Goal: Information Seeking & Learning: Find specific fact

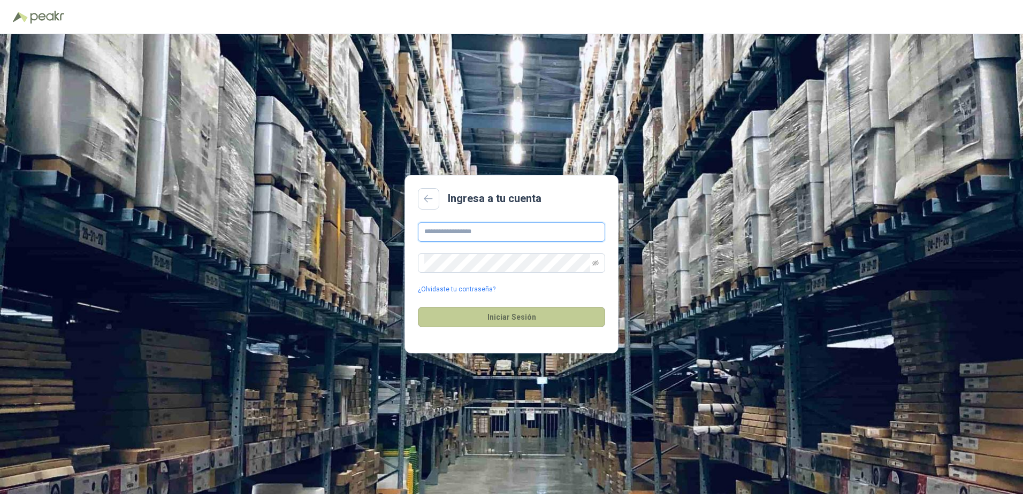
type input "**********"
click at [489, 314] on button "Iniciar Sesión" at bounding box center [511, 317] width 187 height 20
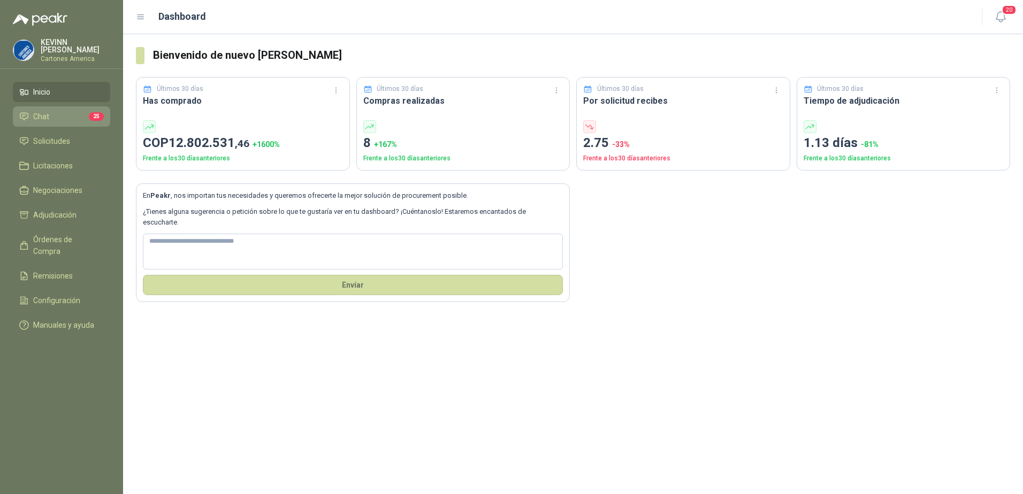
click at [66, 114] on li "Chat 25" at bounding box center [61, 117] width 85 height 12
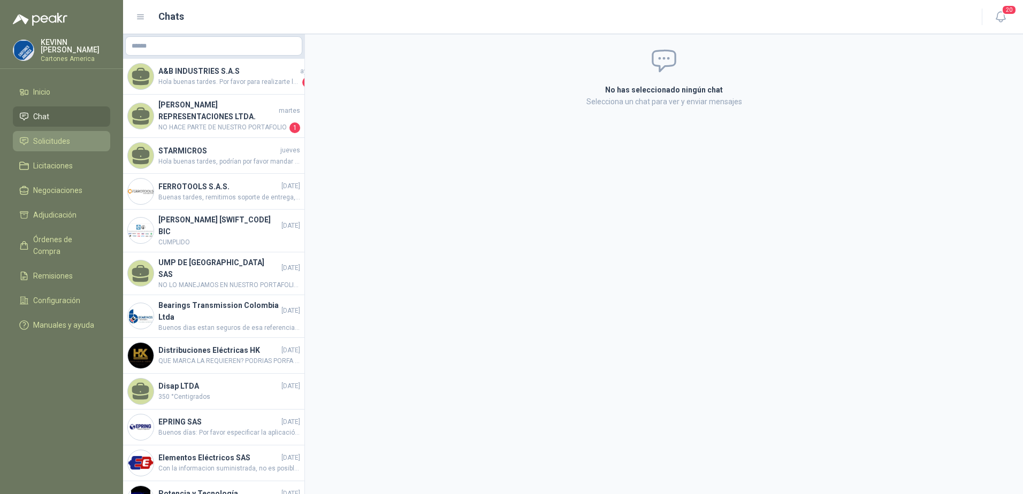
click at [56, 139] on span "Solicitudes" at bounding box center [51, 141] width 37 height 12
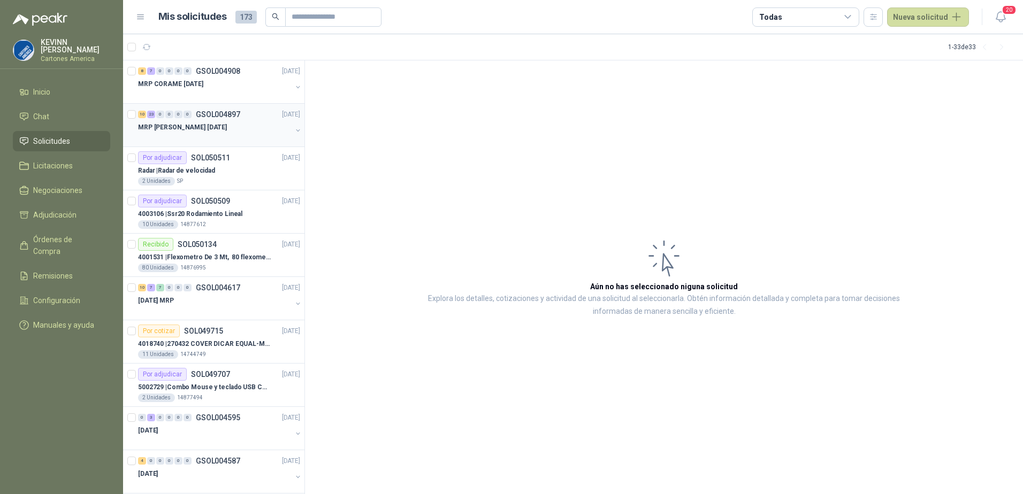
click at [229, 126] on div "MRP [PERSON_NAME] [DATE]" at bounding box center [215, 127] width 154 height 13
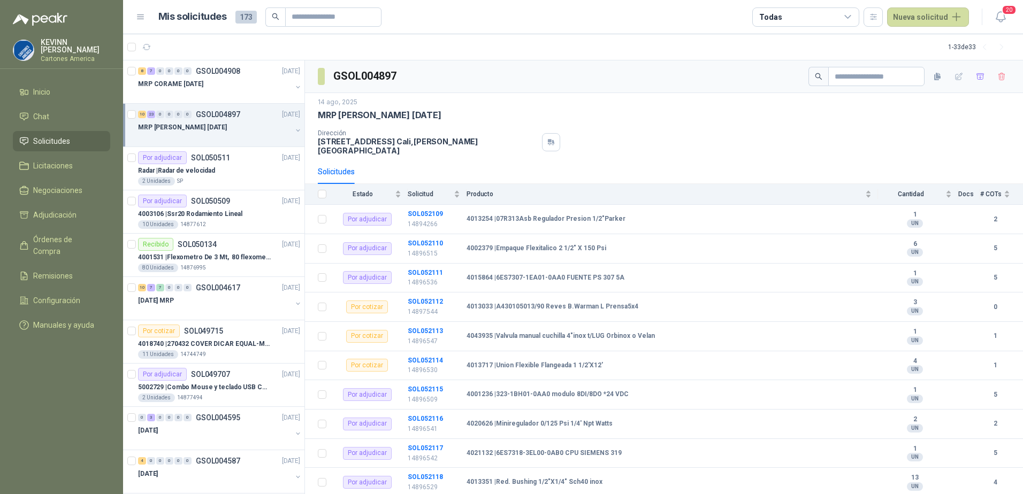
click at [284, 131] on div "MRP [PERSON_NAME] [DATE]" at bounding box center [220, 131] width 164 height 21
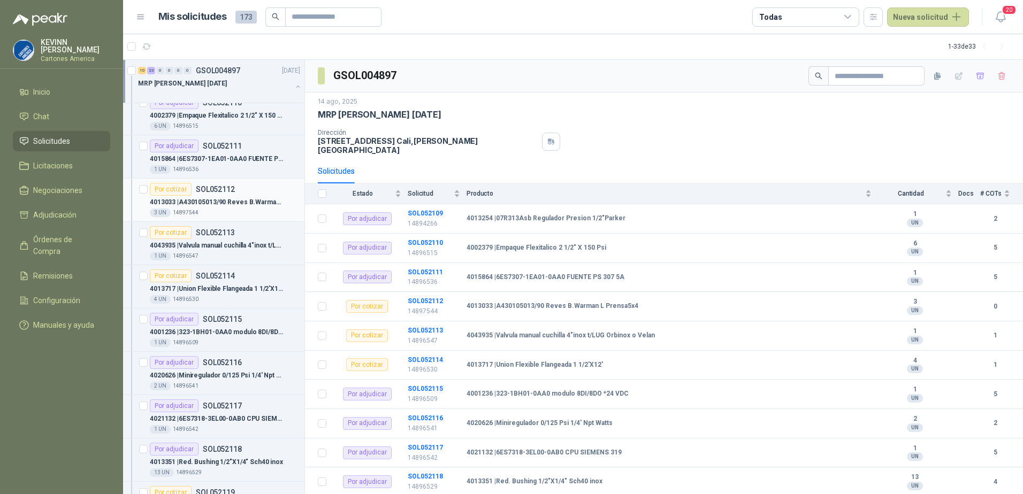
scroll to position [107, 0]
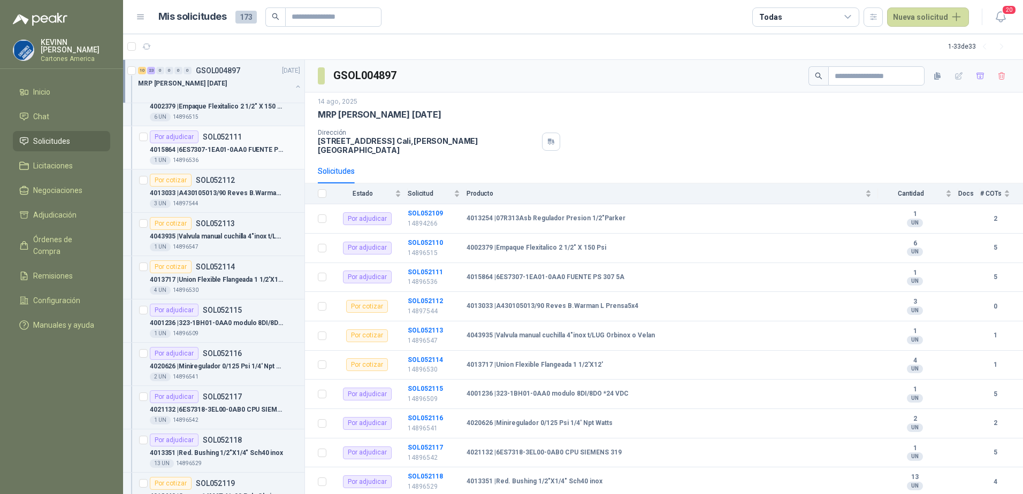
click at [231, 150] on p "4015864 | 6ES7307-1EA01-0AA0 FUENTE PS 307 5A" at bounding box center [216, 150] width 133 height 10
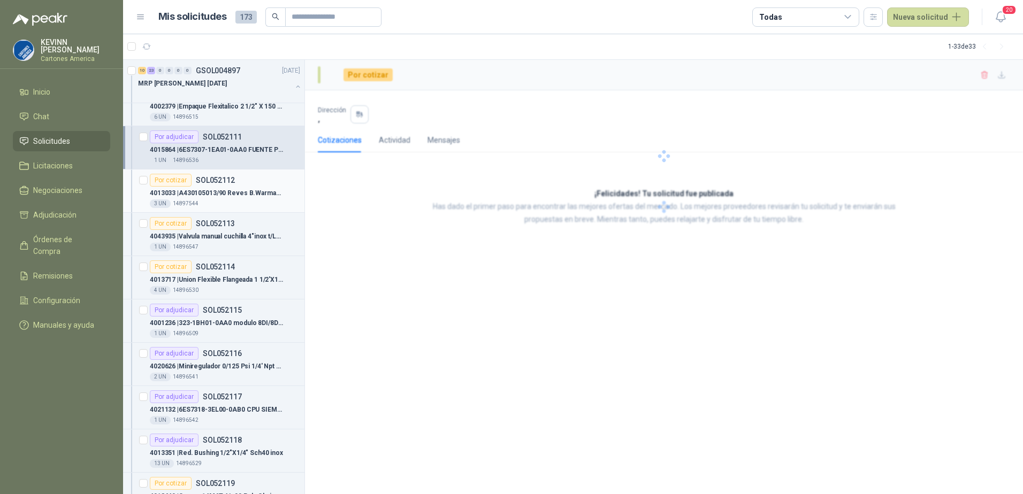
click at [222, 189] on p "4013033 | A430105013/90 Reves [PERSON_NAME] L Prensa5x4" at bounding box center [216, 193] width 133 height 10
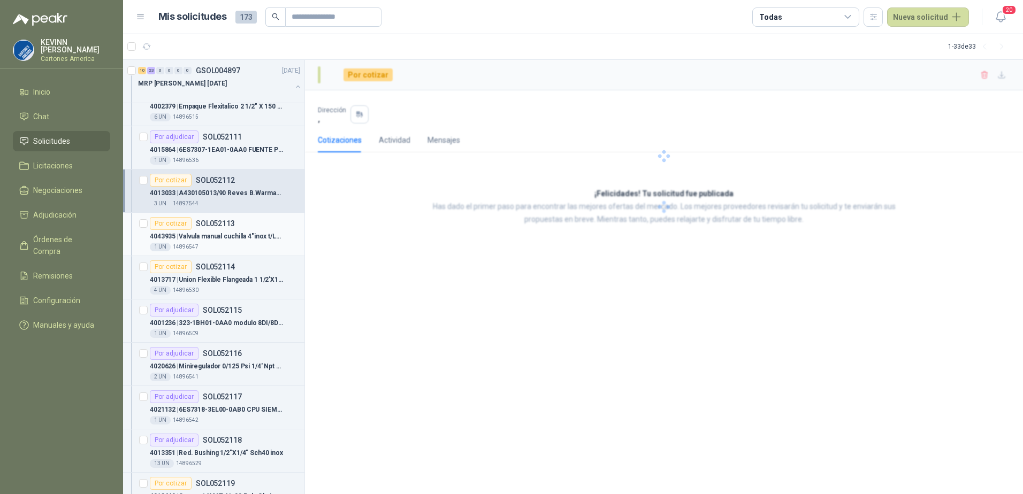
click at [213, 234] on p "4043935 | Valvula manual cuchilla 4"inox t/LUG Orbinox o Velan" at bounding box center [216, 237] width 133 height 10
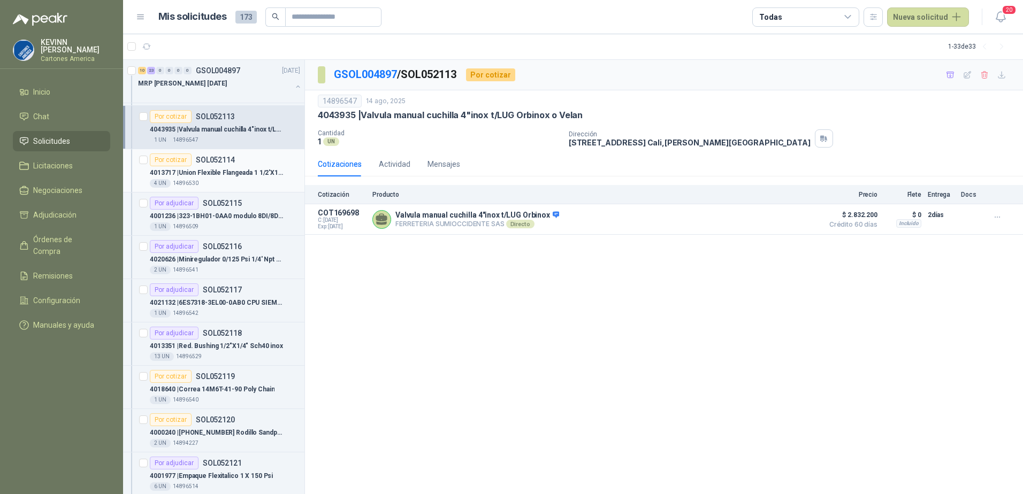
scroll to position [267, 0]
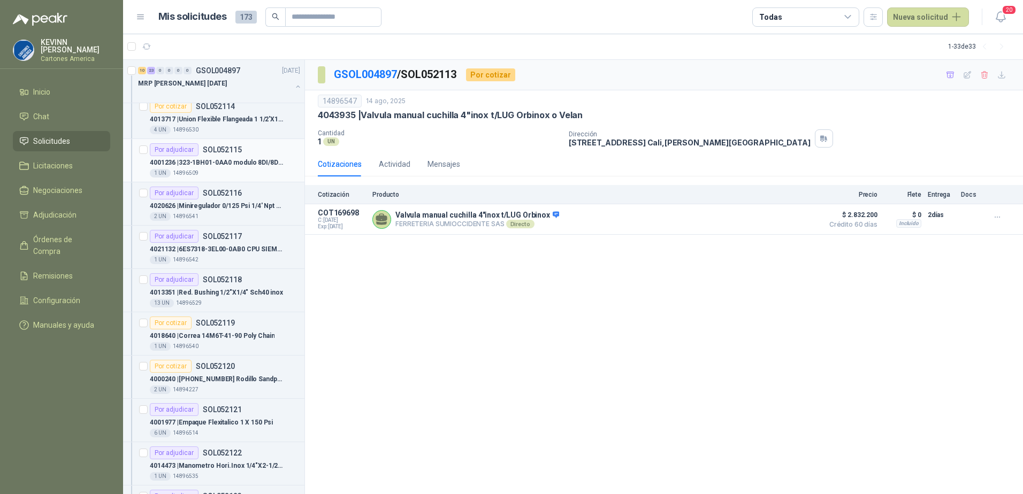
click at [251, 159] on p "4001236 | 323-1BH01-0AA0 modulo 8DI/8DO *24 VDC" at bounding box center [216, 163] width 133 height 10
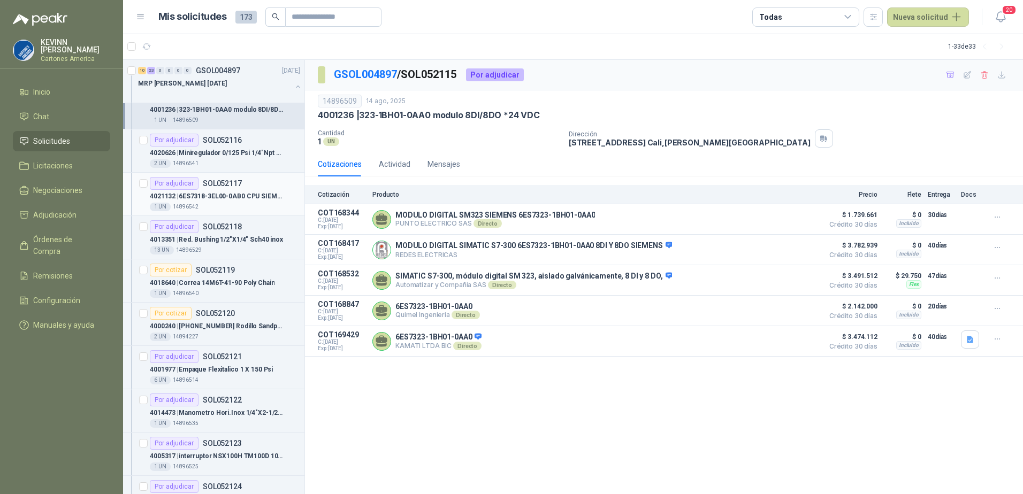
scroll to position [321, 0]
click at [237, 200] on p "4021132 | 6ES7318-3EL00-0AB0 CPU SIEMENS 319" at bounding box center [216, 196] width 133 height 10
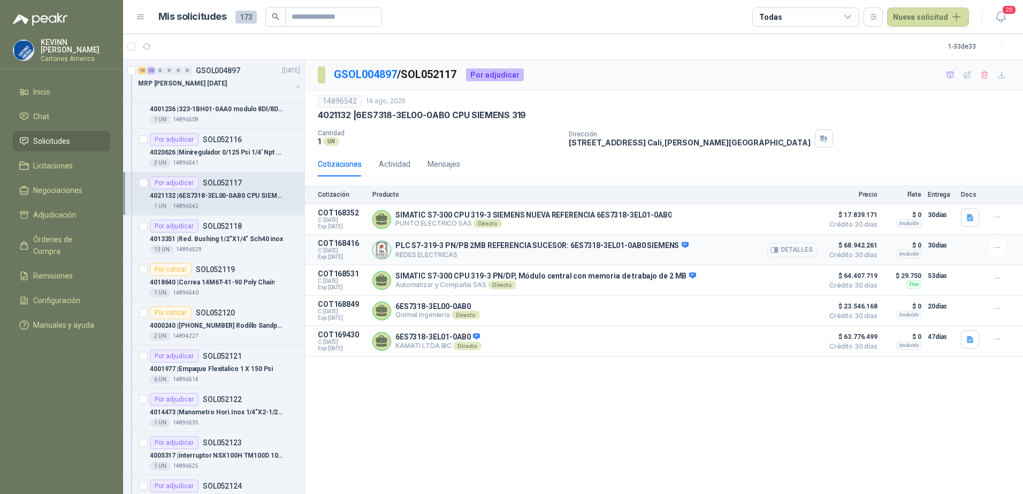
click at [792, 252] on button "Detalles" at bounding box center [792, 250] width 50 height 14
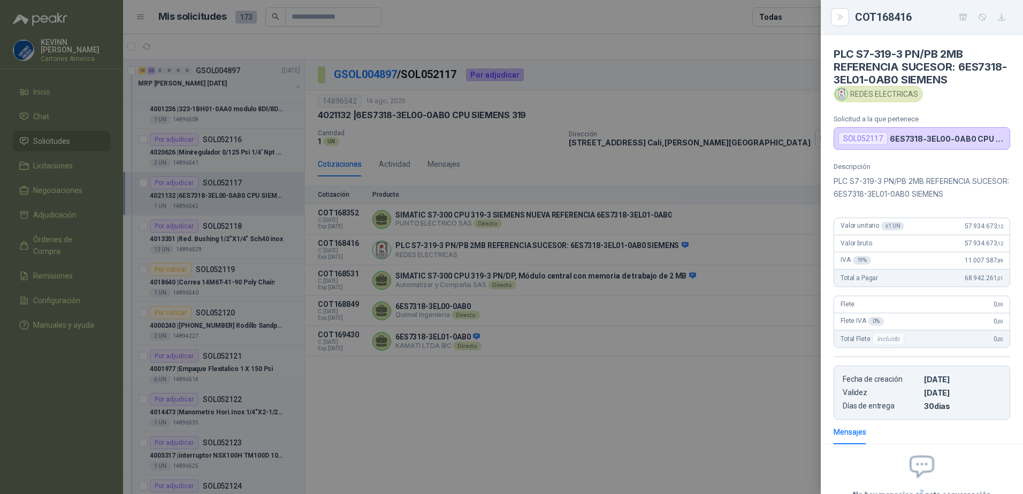
scroll to position [98, 0]
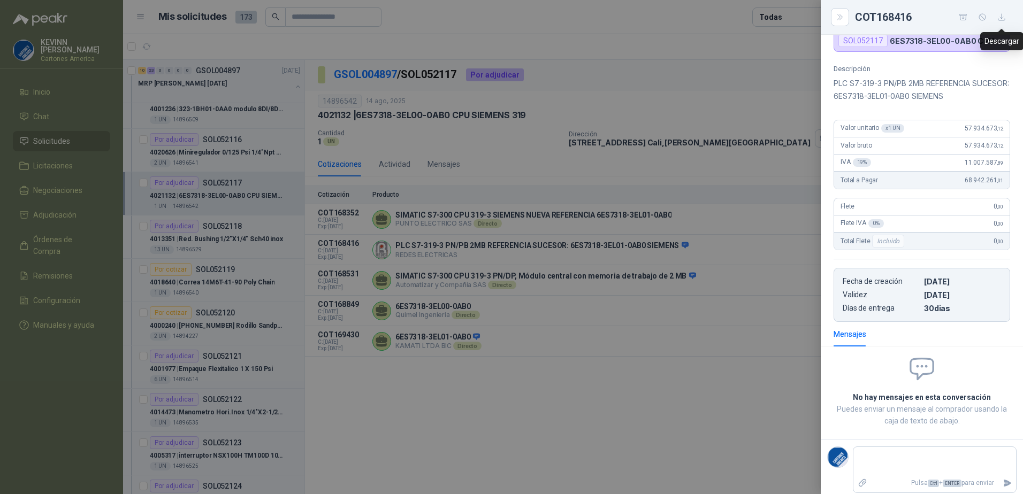
click at [999, 18] on icon "button" at bounding box center [1001, 17] width 9 height 9
click at [731, 273] on div at bounding box center [511, 247] width 1023 height 494
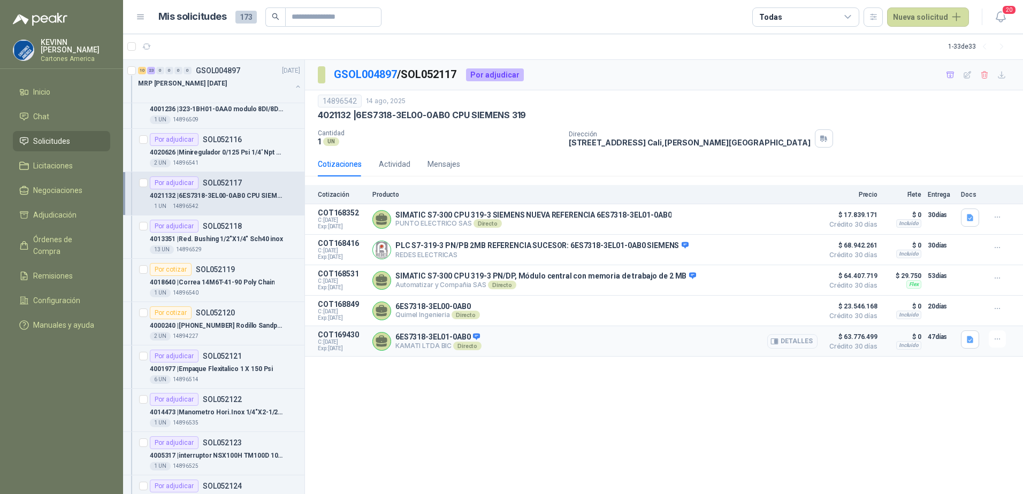
click at [788, 341] on button "Detalles" at bounding box center [792, 341] width 50 height 14
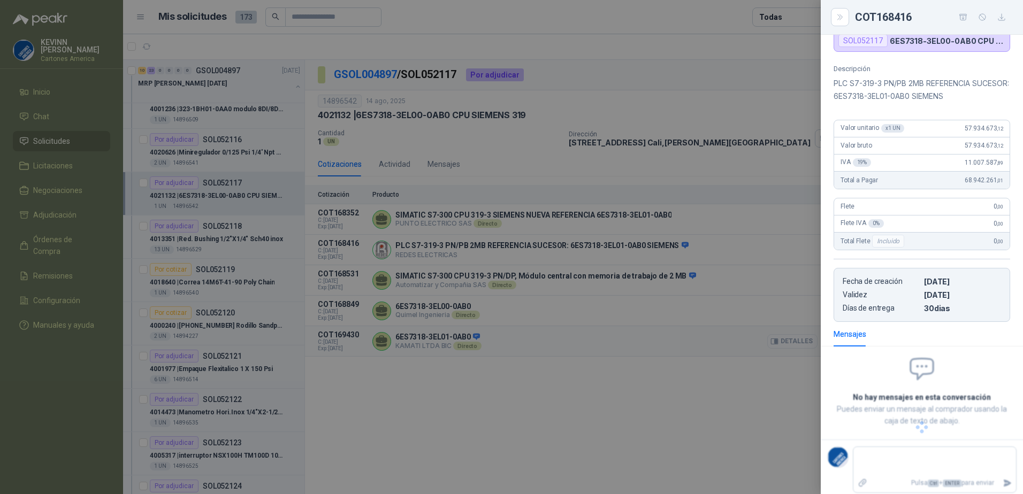
scroll to position [72, 0]
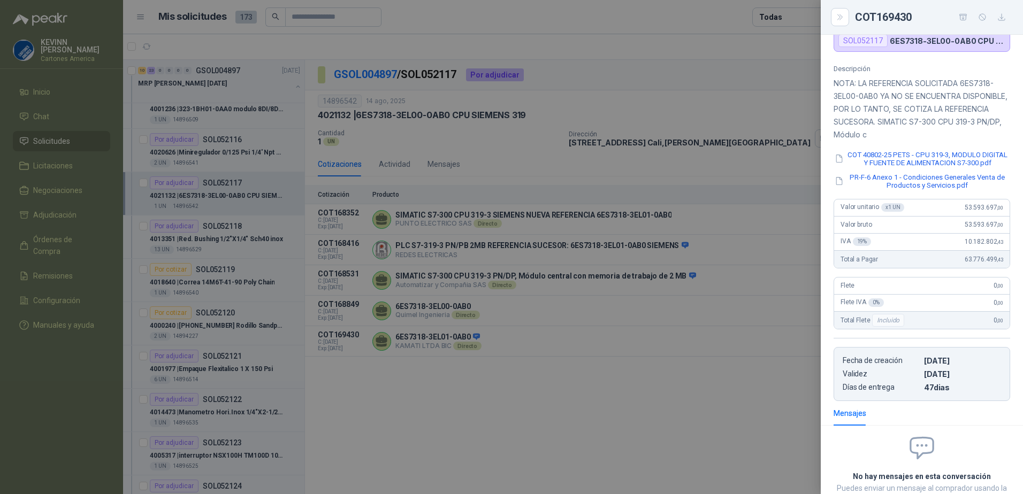
click at [695, 367] on div at bounding box center [511, 247] width 1023 height 494
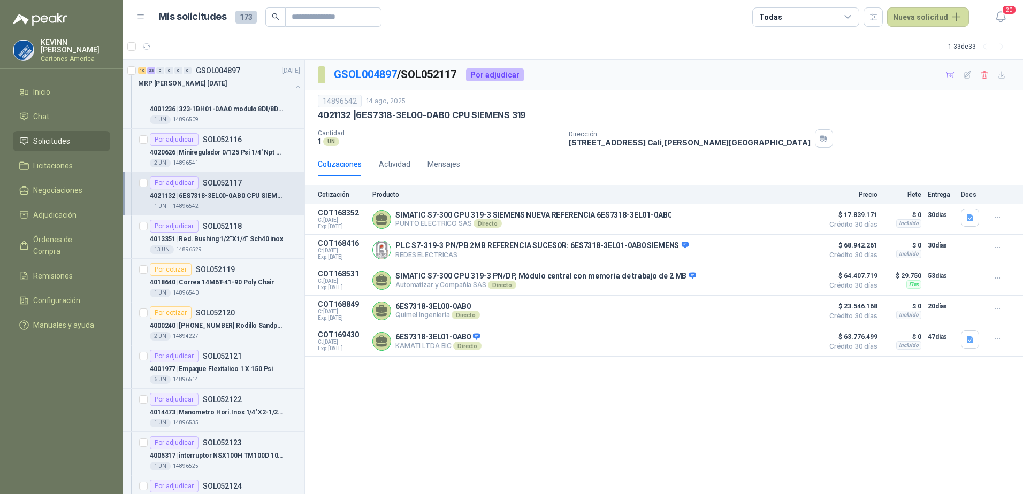
click at [584, 390] on div "GSOL004897 / SOL052117 Por adjudicar 14896542 [DATE] 4021132 | 6ES7318-3EL00-0A…" at bounding box center [664, 277] width 718 height 434
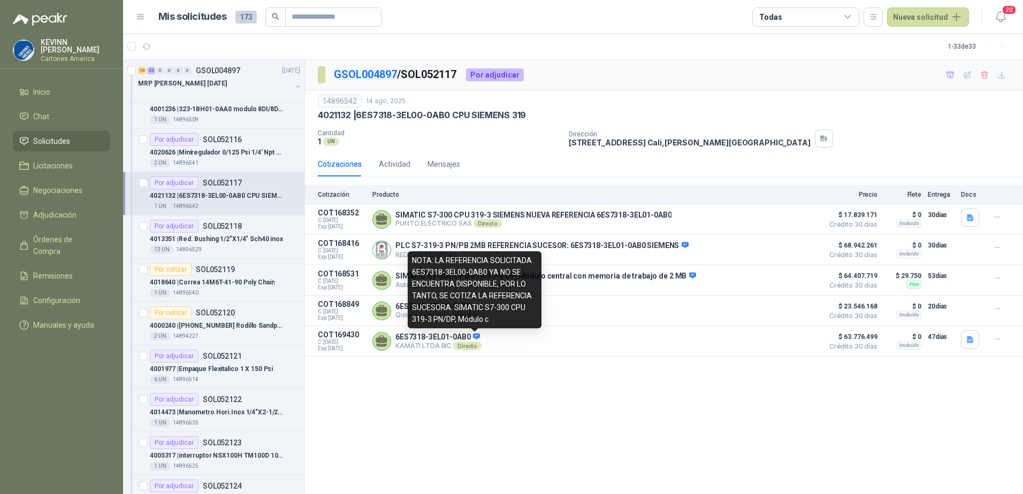
click at [477, 313] on div "NOTA: LA REFERENCIA SOLICITADA 6ES7318-3EL00-0AB0 YA NO SE ENCUENTRA DISPONIBLE…" at bounding box center [475, 289] width 134 height 77
drag, startPoint x: 477, startPoint y: 313, endPoint x: 493, endPoint y: 286, distance: 31.4
click at [493, 286] on div "NOTA: LA REFERENCIA SOLICITADA 6ES7318-3EL00-0AB0 YA NO SE ENCUENTRA DISPONIBLE…" at bounding box center [475, 289] width 134 height 77
drag, startPoint x: 493, startPoint y: 286, endPoint x: 662, endPoint y: 309, distance: 171.0
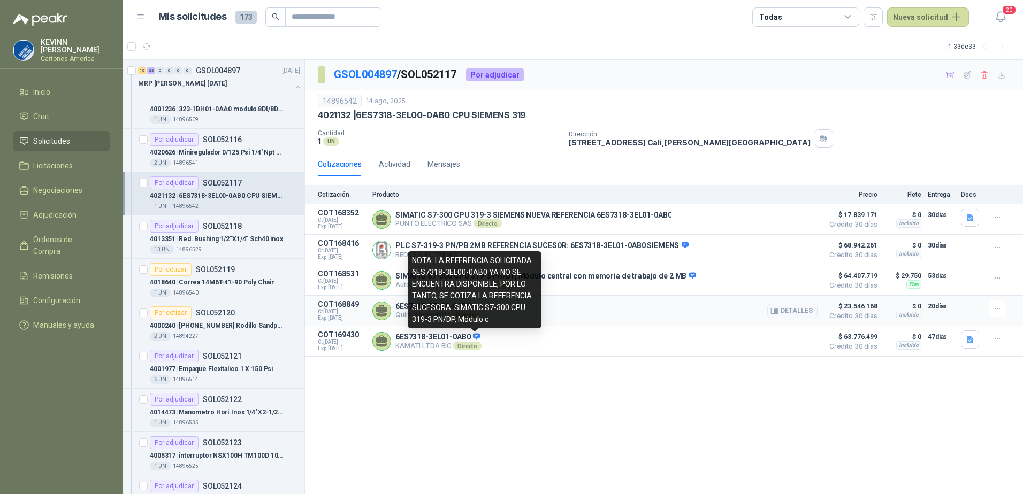
click at [662, 309] on div "6ES7318-3EL00-0AB0 Quimel Ingenieria Directo Detalles" at bounding box center [594, 310] width 445 height 21
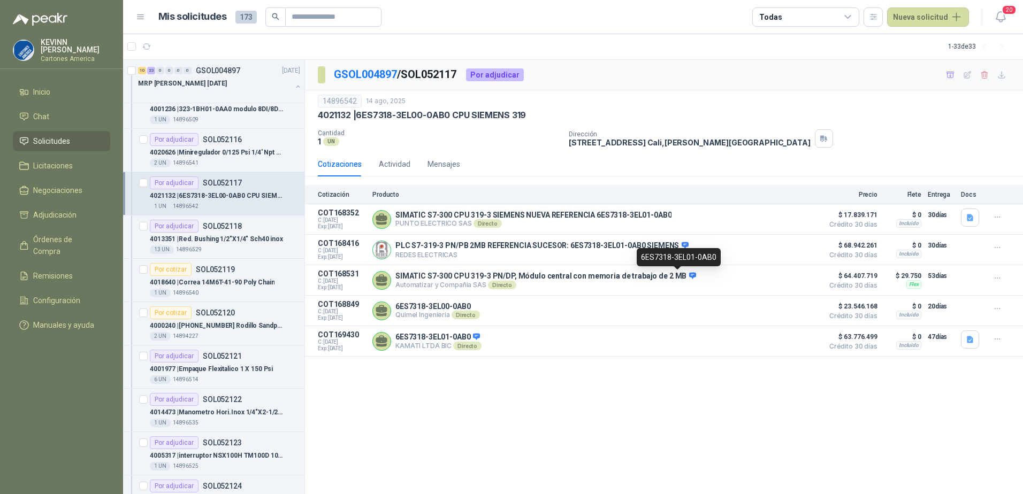
click at [678, 256] on div "6ES7318-3EL01-0AB0" at bounding box center [678, 257] width 84 height 18
drag, startPoint x: 641, startPoint y: 255, endPoint x: 715, endPoint y: 262, distance: 73.6
click at [715, 262] on div "6ES7318-3EL01-0AB0" at bounding box center [678, 257] width 84 height 18
copy div "6ES7318-3EL01-0AB0"
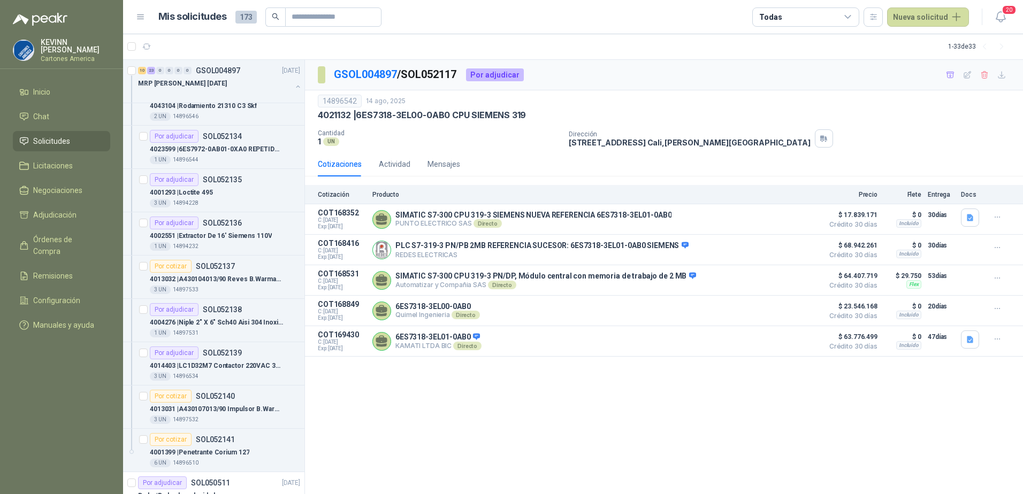
scroll to position [1123, 0]
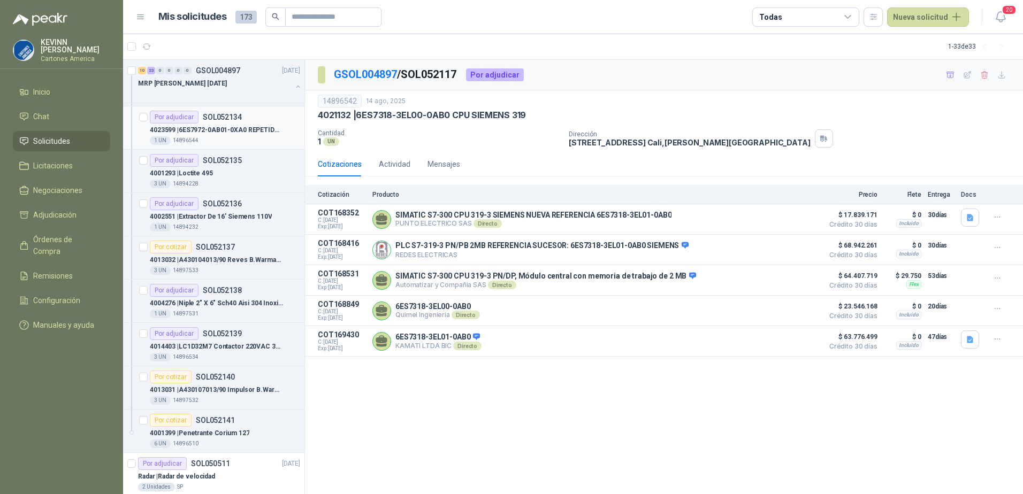
click at [226, 115] on p "SOL052134" at bounding box center [222, 116] width 39 height 7
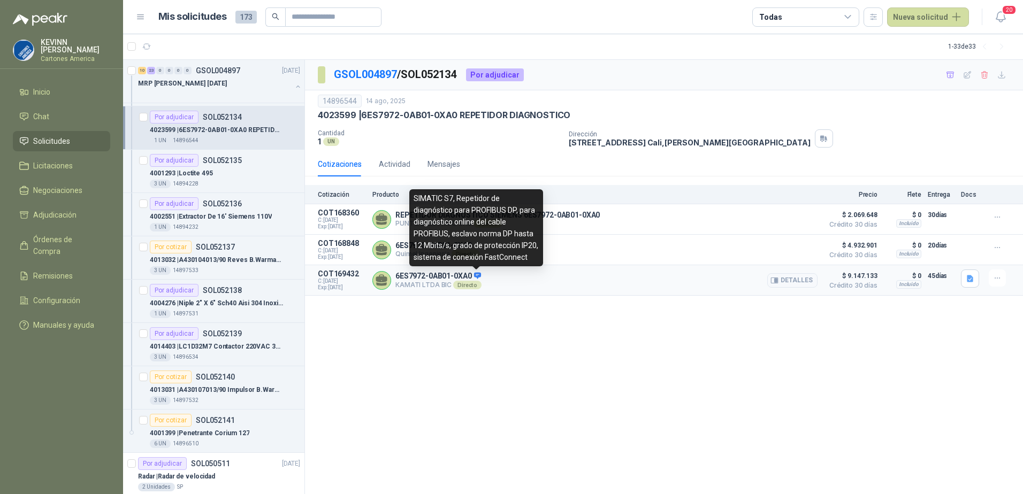
click at [474, 273] on icon at bounding box center [477, 276] width 8 height 8
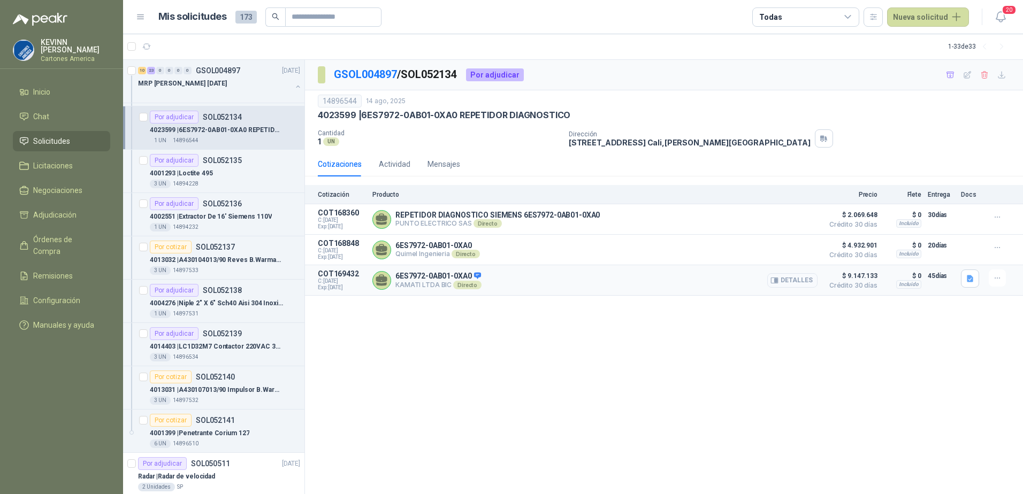
click at [786, 281] on button "Detalles" at bounding box center [792, 280] width 50 height 14
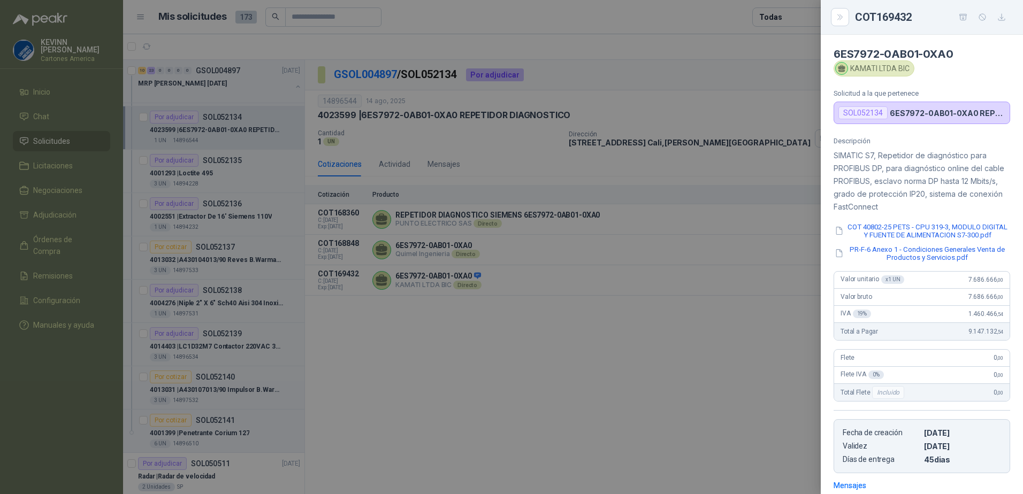
scroll to position [162, 0]
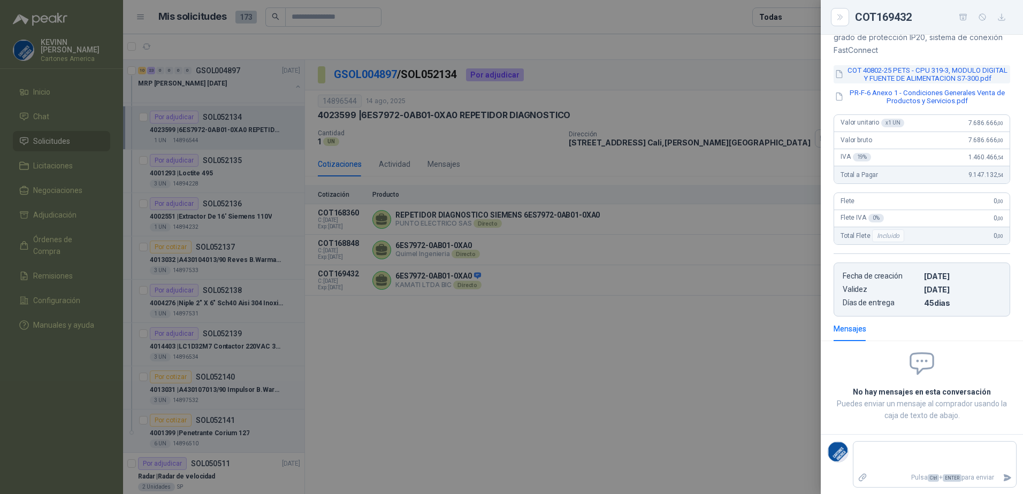
click at [908, 68] on button "COT 40802-25 PETS - CPU 319-3, MODULO DIGITAL Y FUENTE DE ALIMENTACION S7-300.p…" at bounding box center [921, 74] width 177 height 18
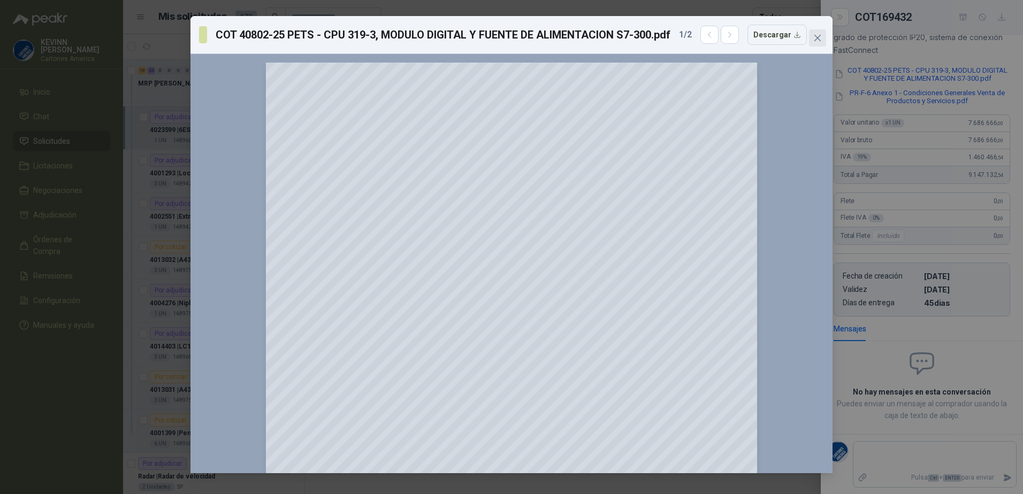
click at [820, 41] on icon "close" at bounding box center [817, 38] width 9 height 9
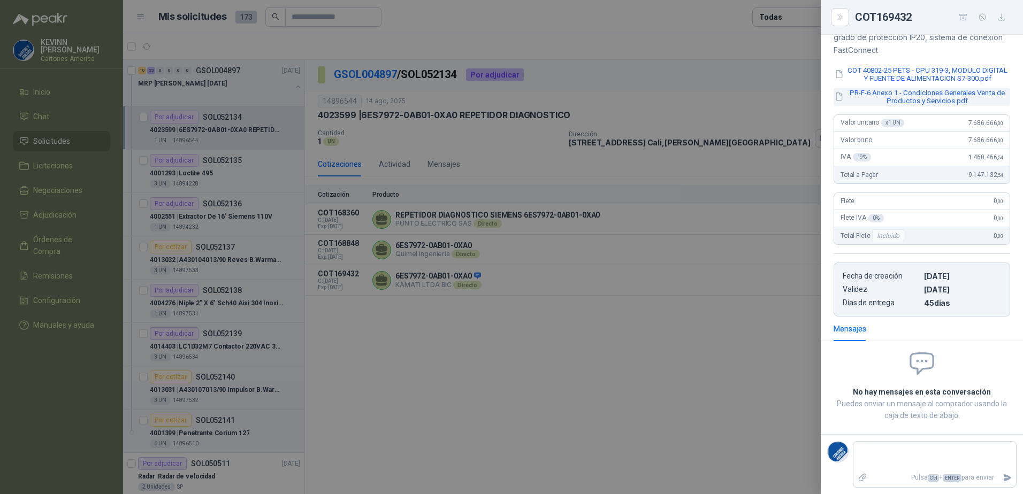
click at [916, 106] on button "PR-F-6 Anexo 1 - Condiciones Generales Venta de Productos y Servicios.pdf" at bounding box center [921, 97] width 177 height 18
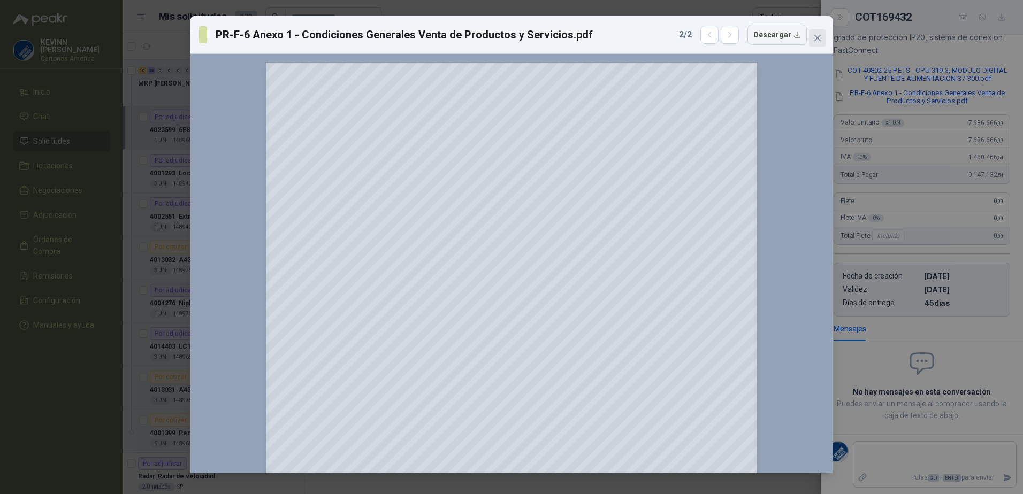
click at [819, 41] on icon "close" at bounding box center [817, 38] width 6 height 6
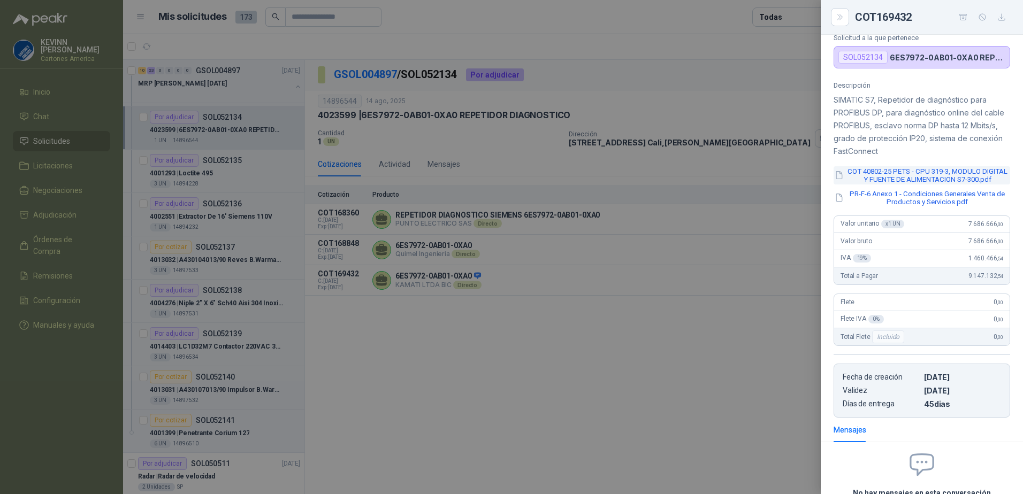
scroll to position [55, 0]
click at [998, 17] on icon "button" at bounding box center [1001, 17] width 9 height 9
click at [605, 317] on div at bounding box center [511, 247] width 1023 height 494
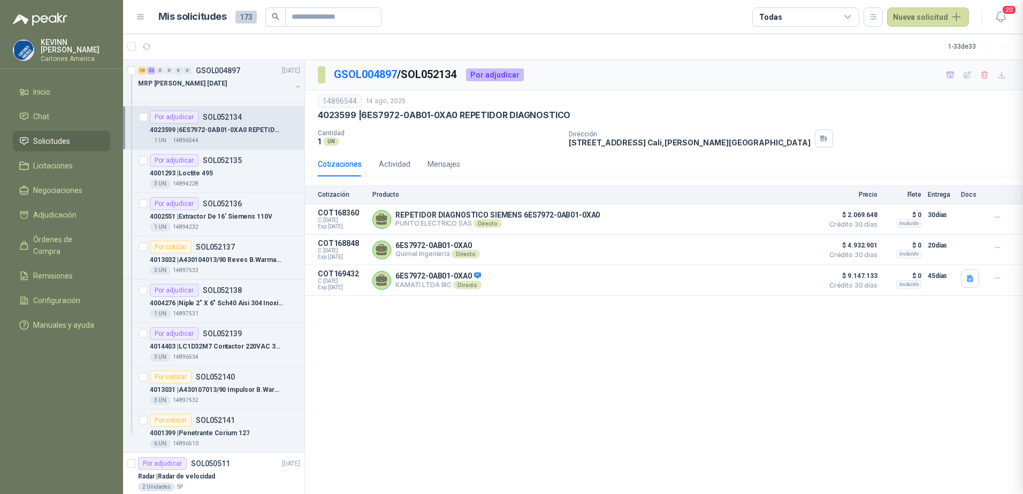
scroll to position [167, 0]
click at [797, 248] on button "Detalles" at bounding box center [792, 250] width 50 height 14
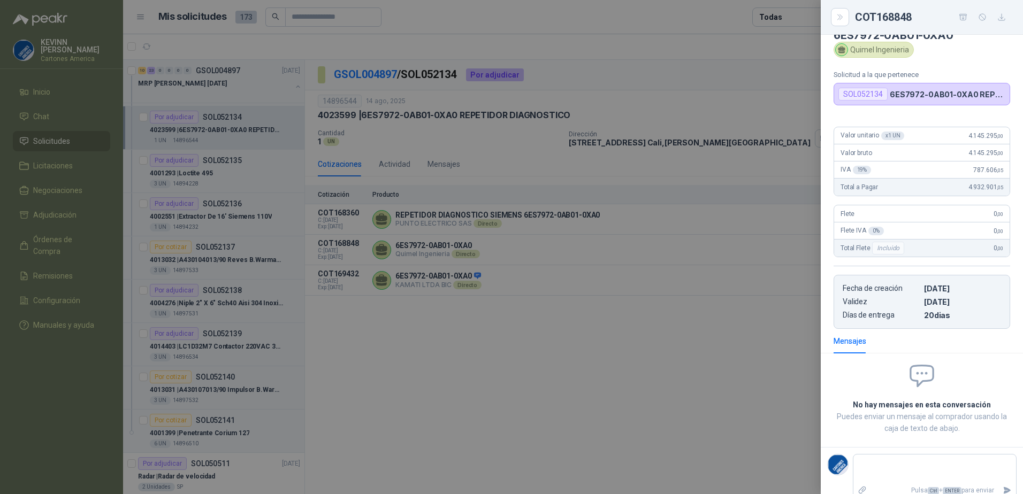
scroll to position [0, 0]
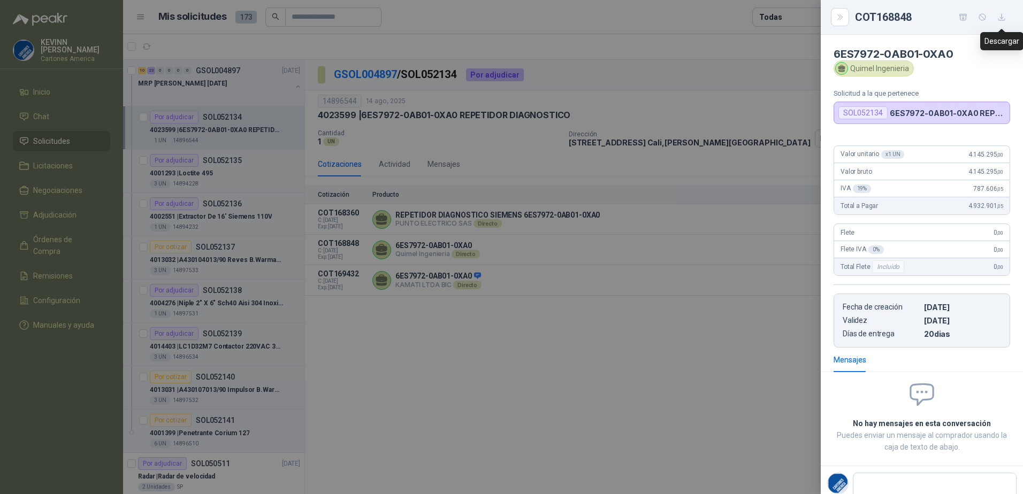
click at [1003, 16] on icon "button" at bounding box center [1001, 17] width 9 height 9
click at [550, 333] on div at bounding box center [511, 247] width 1023 height 494
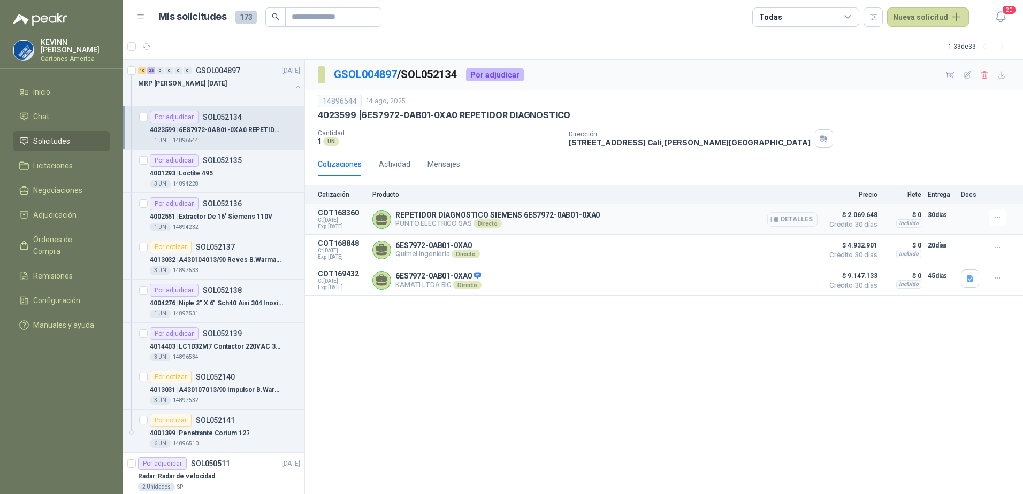
click at [802, 219] on button "Detalles" at bounding box center [792, 219] width 50 height 14
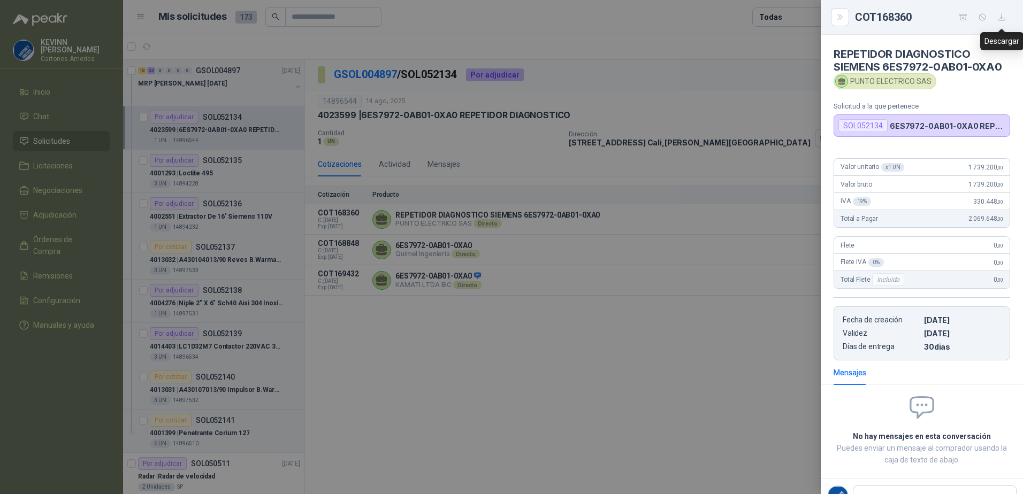
click at [1003, 20] on icon "button" at bounding box center [1001, 17] width 6 height 6
click at [558, 240] on div at bounding box center [511, 247] width 1023 height 494
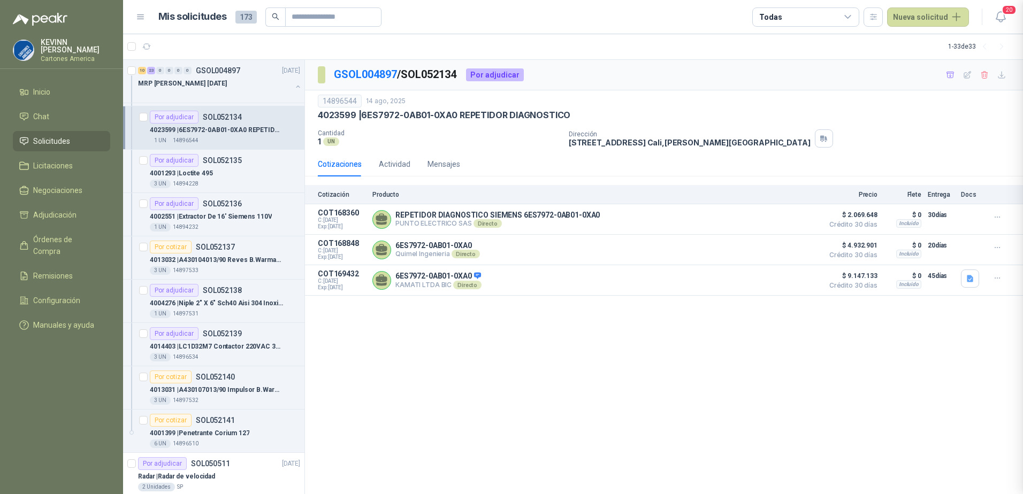
scroll to position [57, 0]
click at [794, 279] on button "Detalles" at bounding box center [792, 280] width 50 height 14
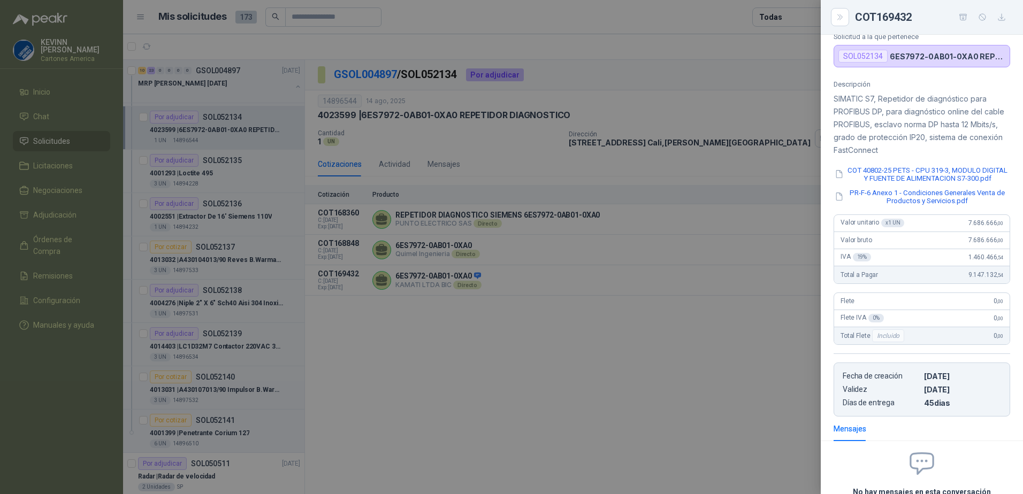
scroll to position [31, 0]
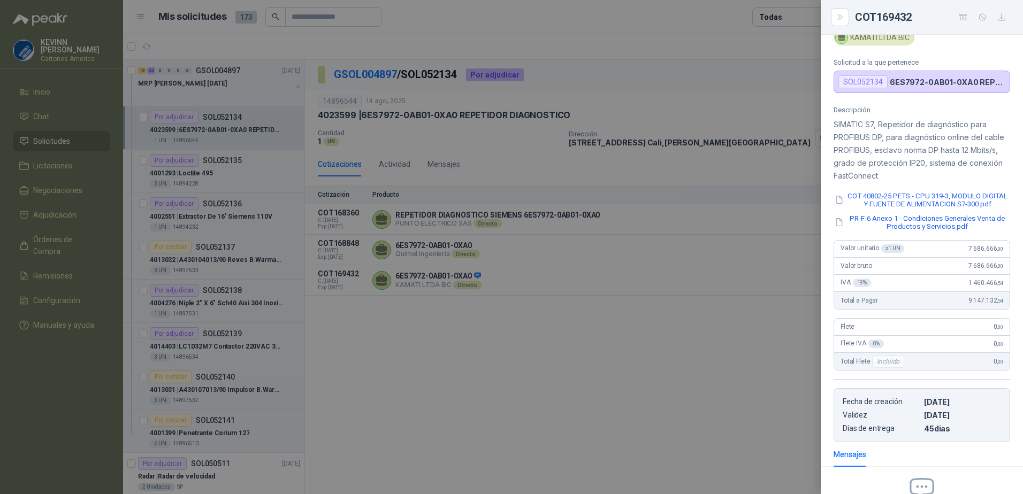
click at [1003, 17] on icon "button" at bounding box center [1001, 17] width 9 height 9
click at [748, 318] on div at bounding box center [511, 247] width 1023 height 494
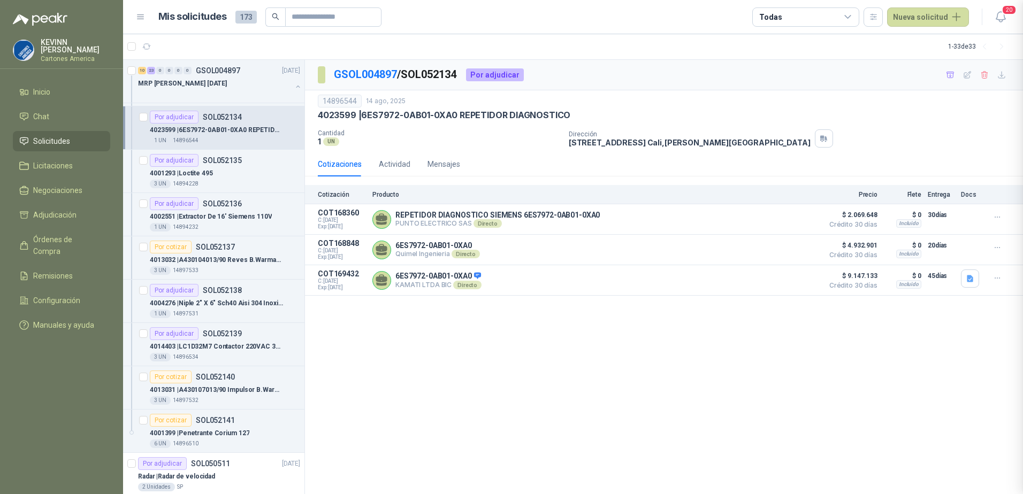
scroll to position [167, 0]
